Goal: Transaction & Acquisition: Purchase product/service

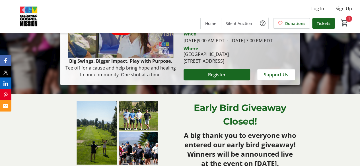
scroll to position [142, 0]
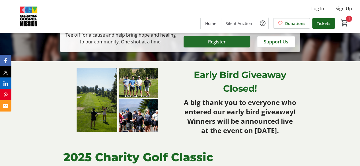
click at [229, 49] on span at bounding box center [216, 42] width 67 height 14
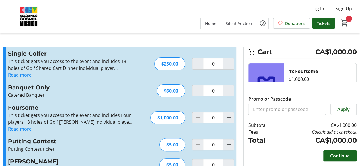
type input "1"
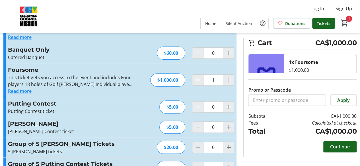
scroll to position [55, 0]
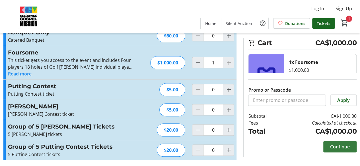
click at [339, 148] on span "Continue" at bounding box center [340, 147] width 20 height 7
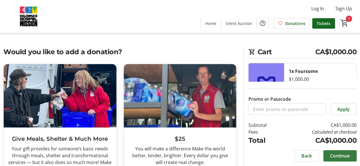
click at [343, 157] on span "Continue" at bounding box center [340, 156] width 20 height 7
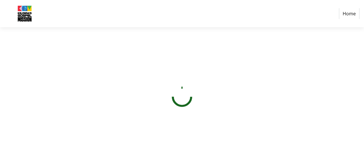
select select "CA"
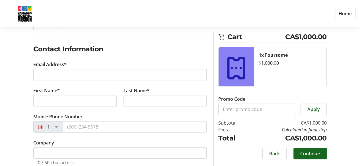
scroll to position [85, 0]
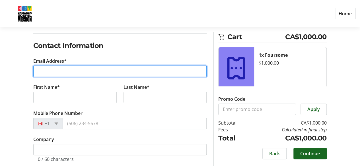
click at [63, 73] on input "Email Address*" at bounding box center [119, 71] width 173 height 11
type input "[PERSON_NAME][EMAIL_ADDRESS][PERSON_NAME][DOMAIN_NAME]"
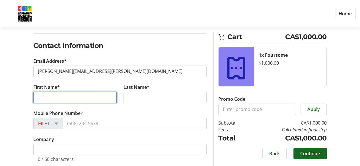
type input "[PERSON_NAME]"
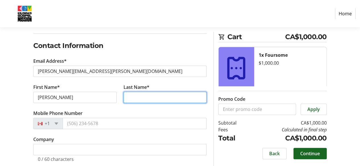
type input "[PERSON_NAME]"
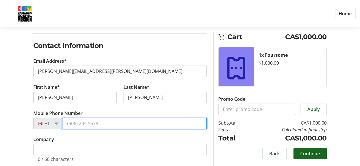
type input "[PHONE_NUMBER]"
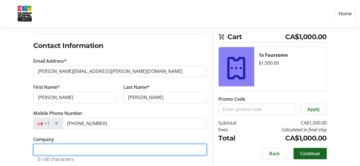
type input "CMHA Kelowna"
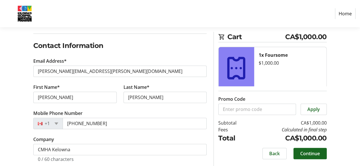
type input "[STREET_ADDRESS][PERSON_NAME]"
type input "Kelowna"
select select "BC"
type input "V1Y 5X1"
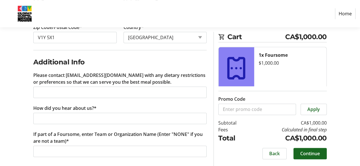
scroll to position [317, 0]
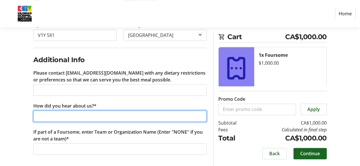
click at [67, 115] on input "How did you hear about us?*" at bounding box center [119, 116] width 173 height 11
type input "Castanet"
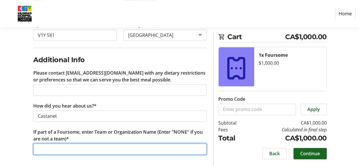
click at [53, 148] on input "If part of a Foursome, enter Team or Organization Name (Enter "NONE" if you are…" at bounding box center [119, 149] width 173 height 11
type input "CMHA Kelowna"
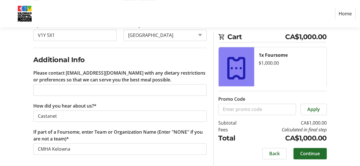
click at [309, 154] on span "Continue" at bounding box center [310, 153] width 20 height 7
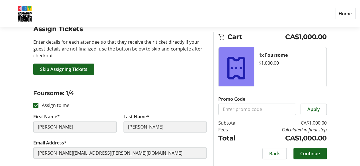
scroll to position [57, 0]
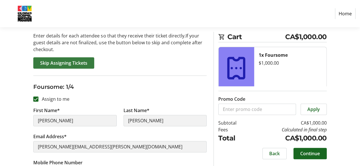
click at [71, 66] on span "Skip Assigning Tickets" at bounding box center [63, 63] width 47 height 7
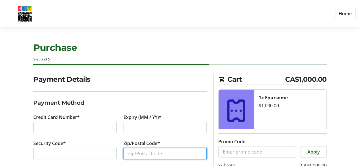
click at [146, 153] on input "Zip/Postal Code*" at bounding box center [164, 153] width 83 height 11
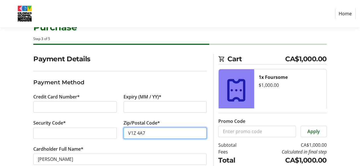
scroll to position [43, 0]
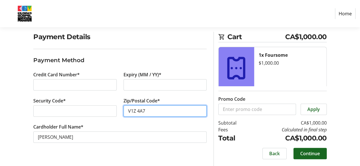
type input "V1Z 4A7"
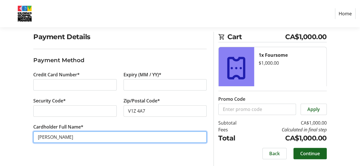
click at [45, 137] on input "[PERSON_NAME]" at bounding box center [119, 137] width 173 height 11
type input "[PERSON_NAME]"
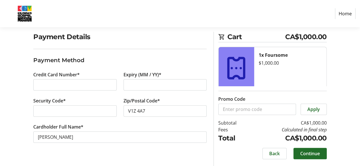
click at [314, 155] on span "Continue" at bounding box center [310, 153] width 20 height 7
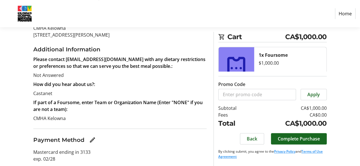
scroll to position [122, 0]
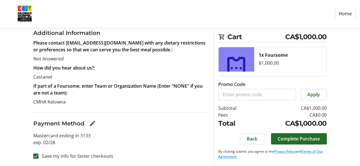
click at [301, 140] on span "Complete Purchase" at bounding box center [298, 139] width 42 height 7
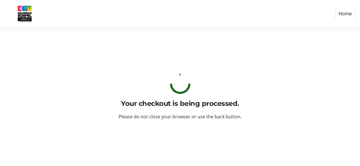
scroll to position [0, 0]
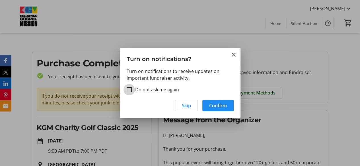
click at [129, 90] on input "Do not ask me again" at bounding box center [128, 89] width 5 height 5
checkbox input "true"
click at [189, 105] on span "Skip" at bounding box center [186, 105] width 9 height 7
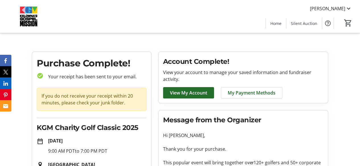
click at [179, 91] on span "View My Account" at bounding box center [188, 93] width 37 height 7
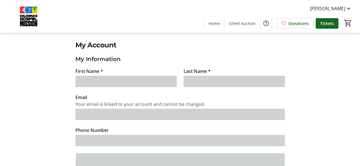
type input "[PERSON_NAME]"
type input "[PERSON_NAME][EMAIL_ADDRESS][PERSON_NAME][DOMAIN_NAME]"
type input "[PHONE_NUMBER]"
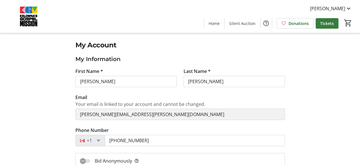
click at [329, 24] on span "Tickets" at bounding box center [327, 23] width 14 height 6
